Goal: Information Seeking & Learning: Find specific fact

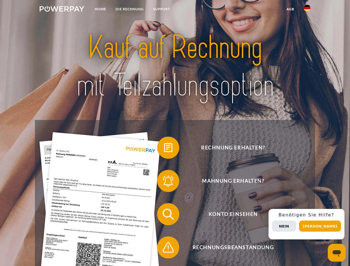
click at [62, 10] on img at bounding box center [62, 9] width 45 height 6
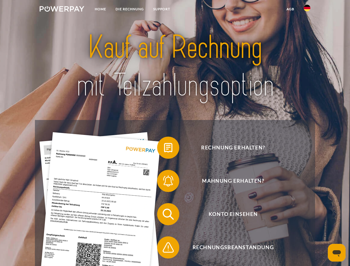
click at [307, 10] on img at bounding box center [307, 8] width 7 height 7
click at [291, 9] on link "agb" at bounding box center [290, 9] width 17 height 10
click at [164, 149] on span at bounding box center [160, 148] width 28 height 28
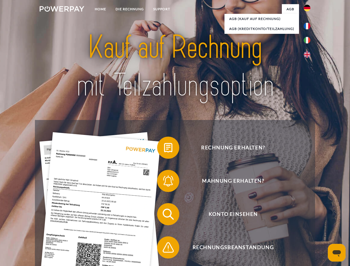
click at [164, 182] on div "Rechnung erhalten? Mahnung erhalten? Konto einsehen" at bounding box center [175, 231] width 280 height 222
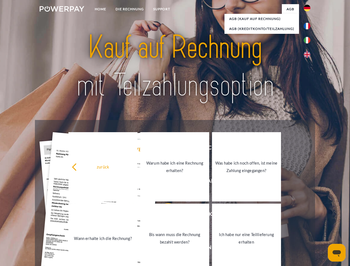
click at [164, 216] on link "Bis wann muss die Rechnung bezahlt werden?" at bounding box center [174, 238] width 69 height 69
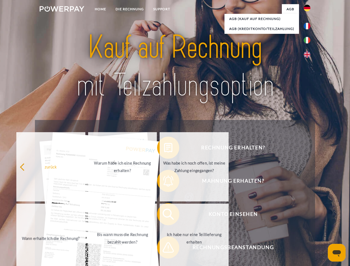
click at [164, 249] on span at bounding box center [160, 248] width 28 height 28
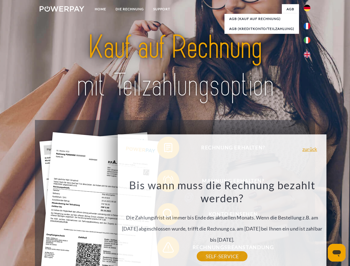
click at [309, 224] on div "Rechnung erhalten? Mahnung erhalten? Konto einsehen" at bounding box center [175, 231] width 280 height 222
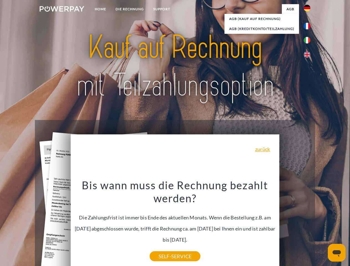
click at [295, 226] on span "Konto einsehen" at bounding box center [233, 214] width 136 height 22
click at [322, 226] on header "Home DIE RECHNUNG SUPPORT" at bounding box center [175, 191] width 350 height 383
